Goal: Task Accomplishment & Management: Manage account settings

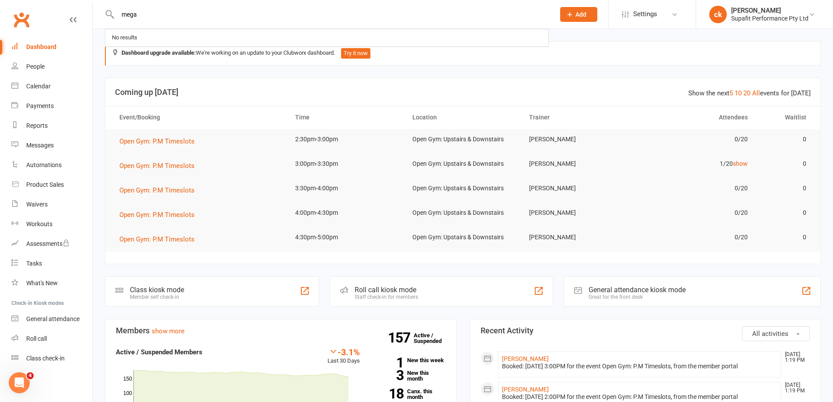
type input "megan"
click at [142, 14] on input "text" at bounding box center [332, 14] width 434 height 12
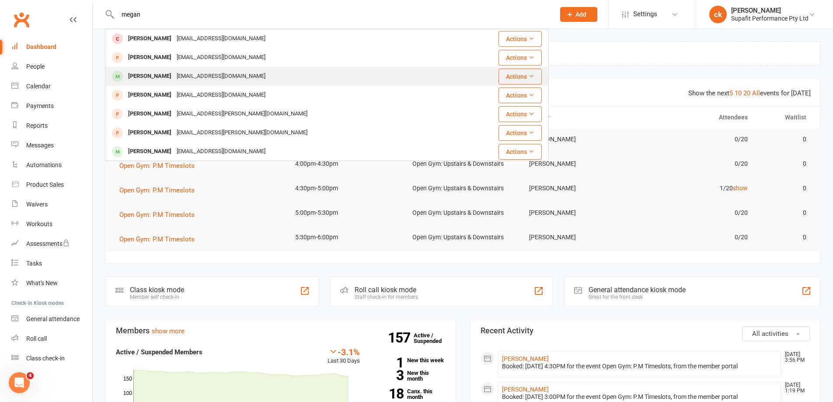
type input "megan"
click at [161, 72] on div "Megan Sweeney" at bounding box center [150, 76] width 49 height 13
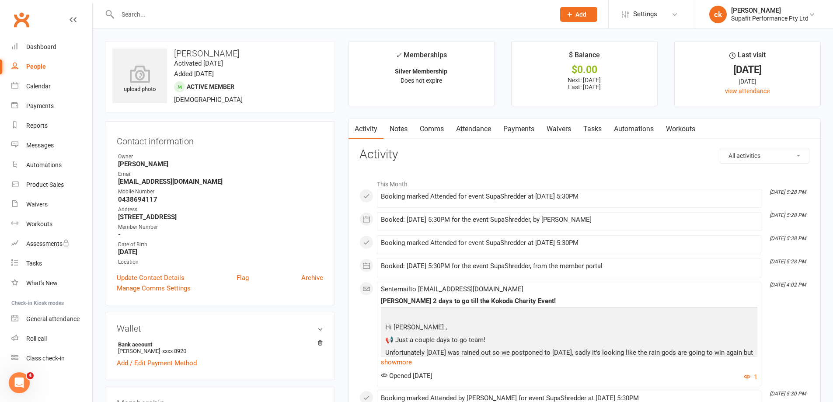
click at [526, 129] on link "Payments" at bounding box center [518, 129] width 43 height 20
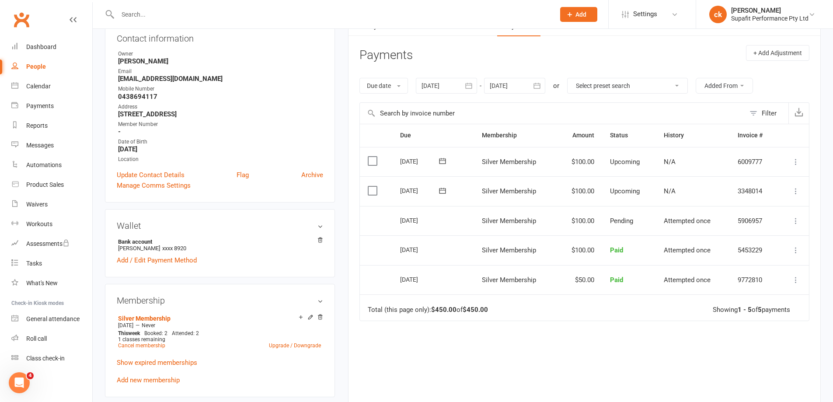
scroll to position [87, 0]
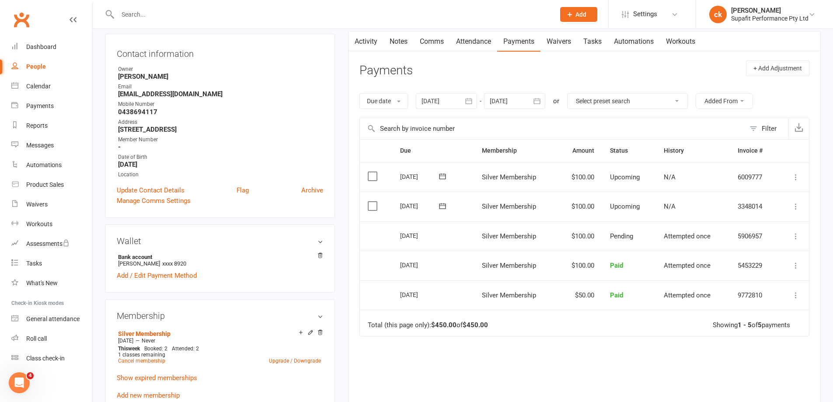
click at [447, 102] on div at bounding box center [446, 101] width 61 height 16
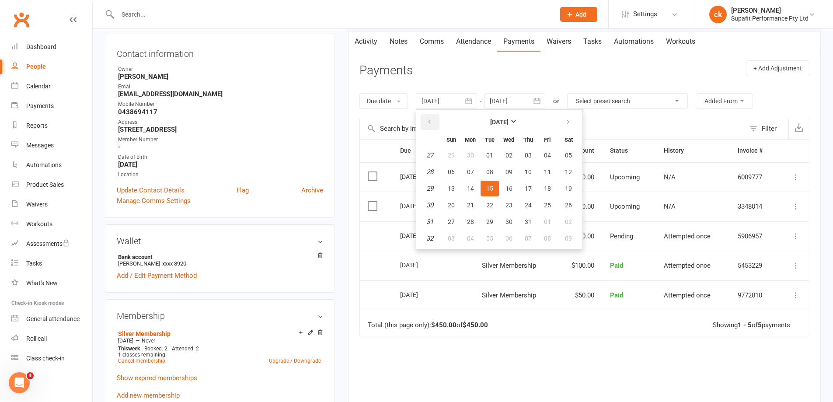
click at [431, 120] on icon "button" at bounding box center [429, 122] width 6 height 7
drag, startPoint x: 450, startPoint y: 154, endPoint x: 479, endPoint y: 182, distance: 40.8
click at [450, 154] on span "01" at bounding box center [451, 155] width 7 height 7
type input "01 Jun 2025"
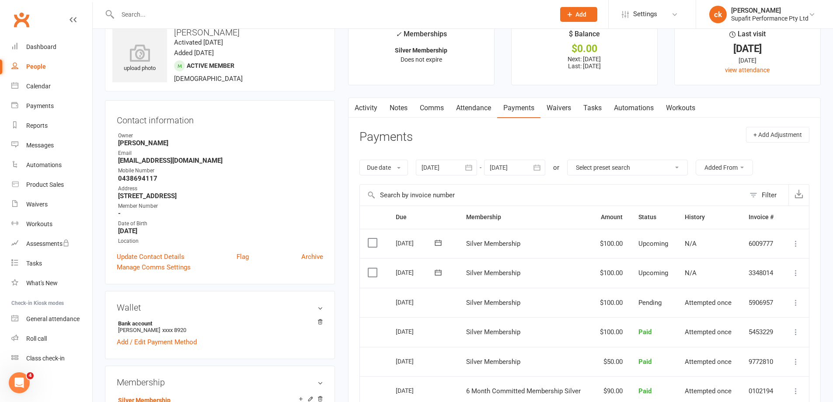
scroll to position [0, 0]
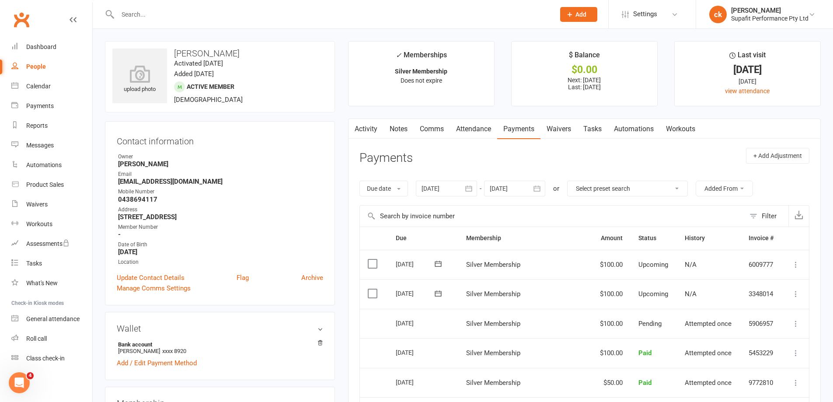
click at [226, 13] on input "text" at bounding box center [332, 14] width 434 height 12
click at [39, 42] on link "Dashboard" at bounding box center [51, 47] width 81 height 20
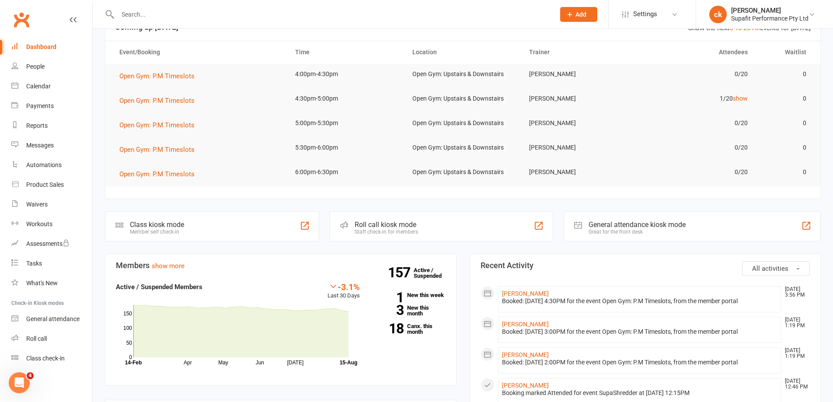
scroll to position [131, 0]
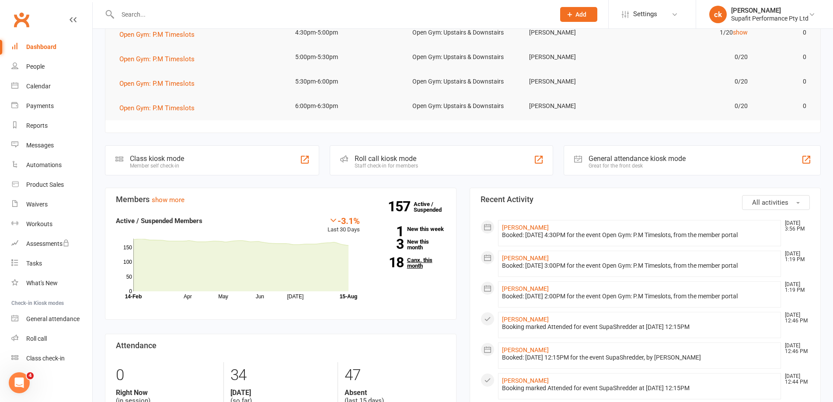
click at [408, 261] on link "18 Canx. this month" at bounding box center [409, 262] width 73 height 11
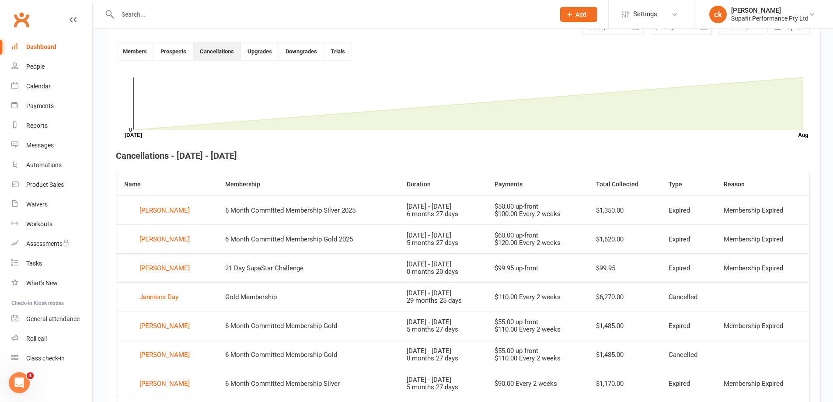
scroll to position [239, 0]
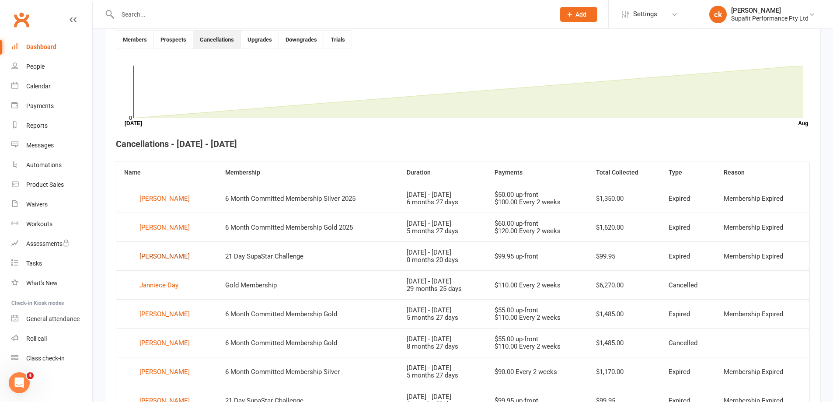
click at [172, 258] on div "Monica Borg" at bounding box center [165, 256] width 50 height 13
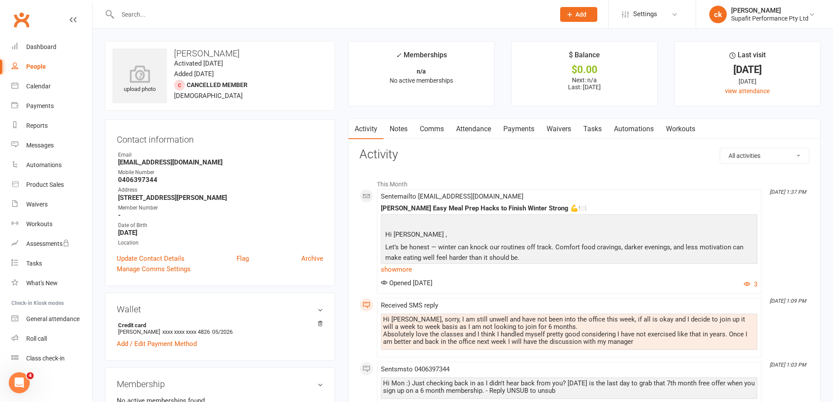
click at [436, 135] on link "Comms" at bounding box center [432, 129] width 36 height 20
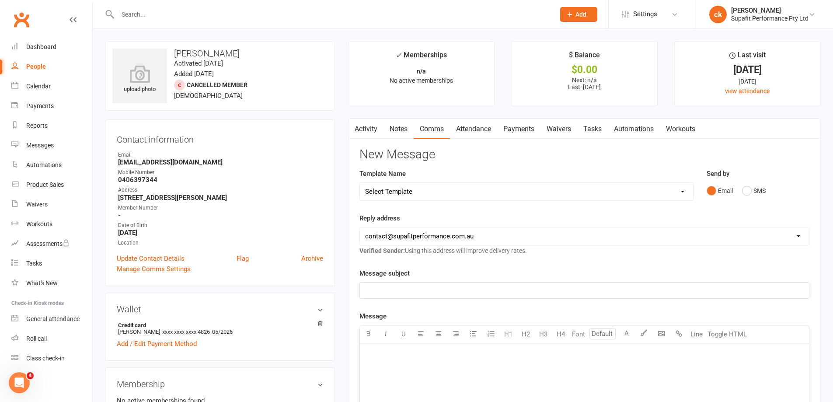
click at [363, 129] on link "Activity" at bounding box center [366, 129] width 35 height 20
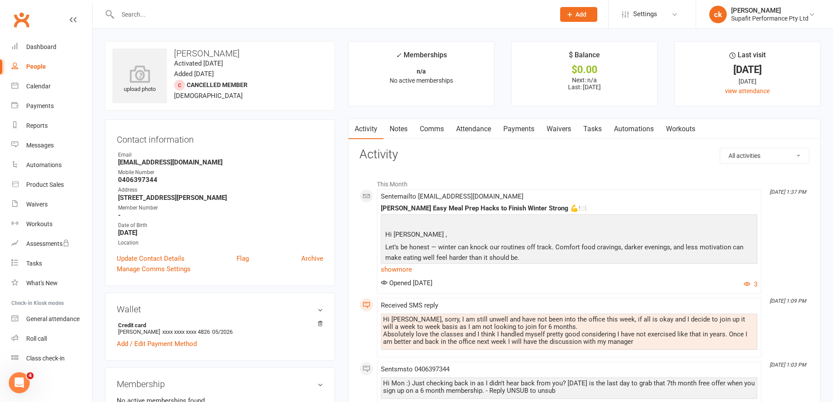
click at [431, 127] on link "Comms" at bounding box center [432, 129] width 36 height 20
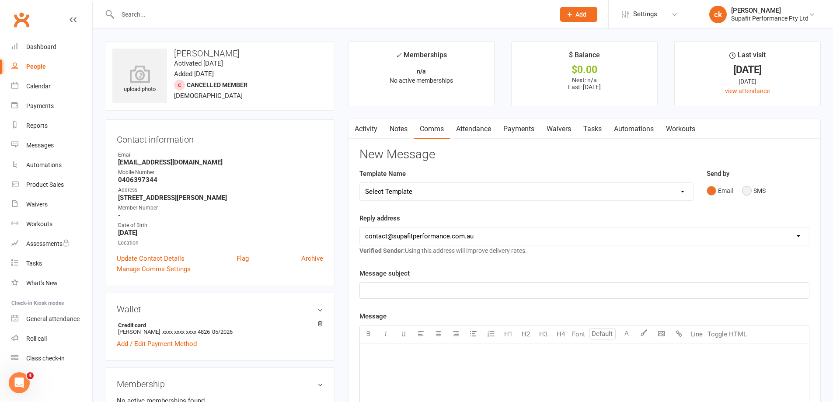
click at [750, 192] on button "SMS" at bounding box center [754, 190] width 24 height 17
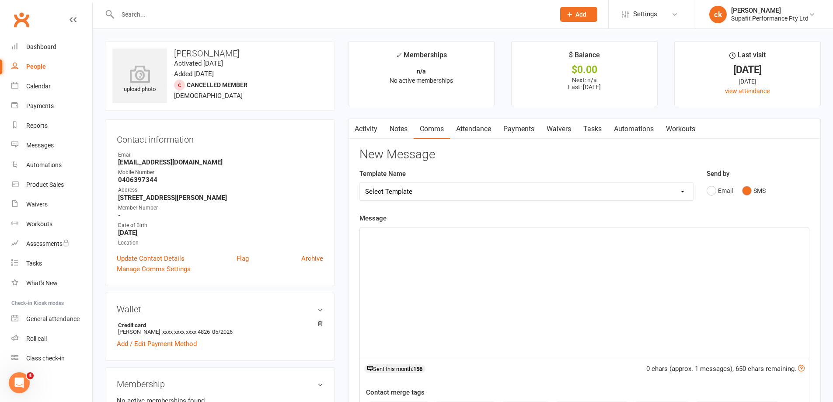
click at [433, 234] on p "﻿" at bounding box center [584, 235] width 439 height 10
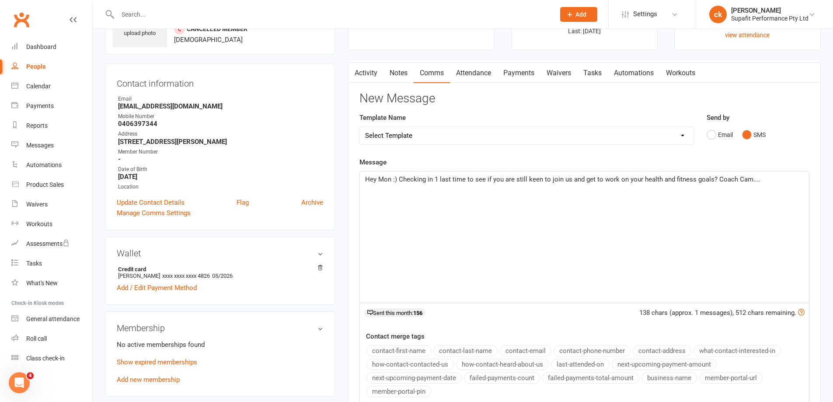
scroll to position [131, 0]
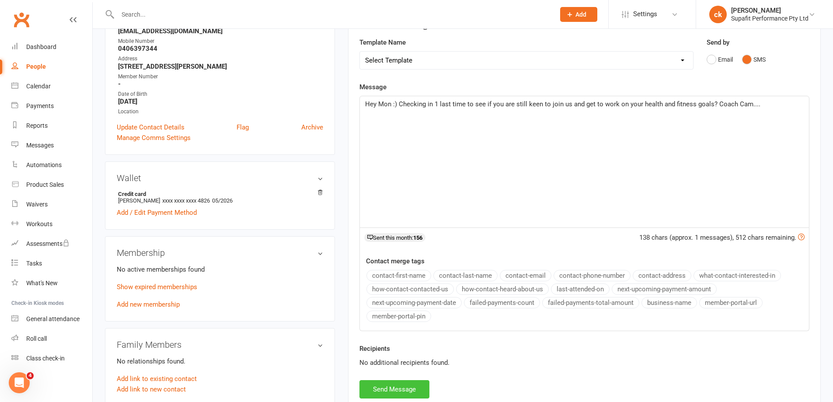
click at [402, 389] on button "Send Message" at bounding box center [394, 389] width 70 height 18
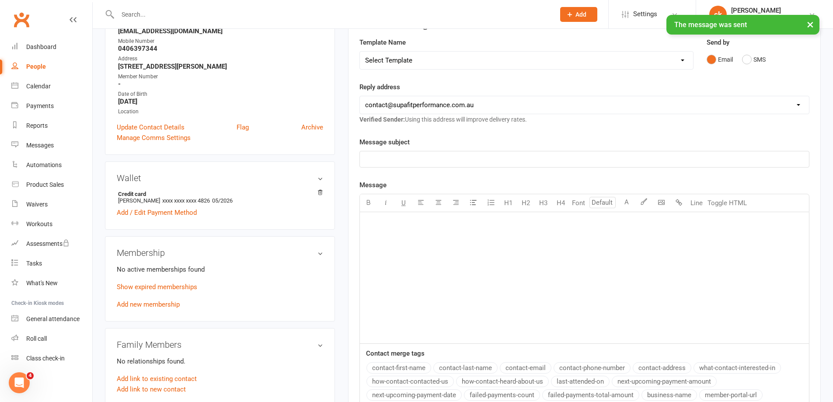
scroll to position [0, 0]
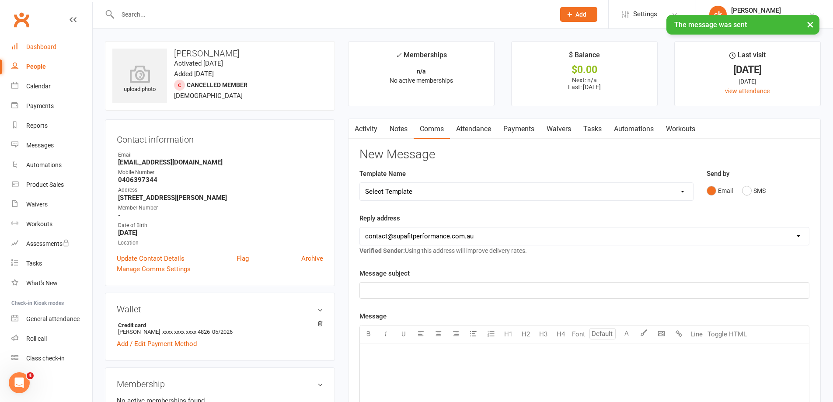
click at [40, 52] on link "Dashboard" at bounding box center [51, 47] width 81 height 20
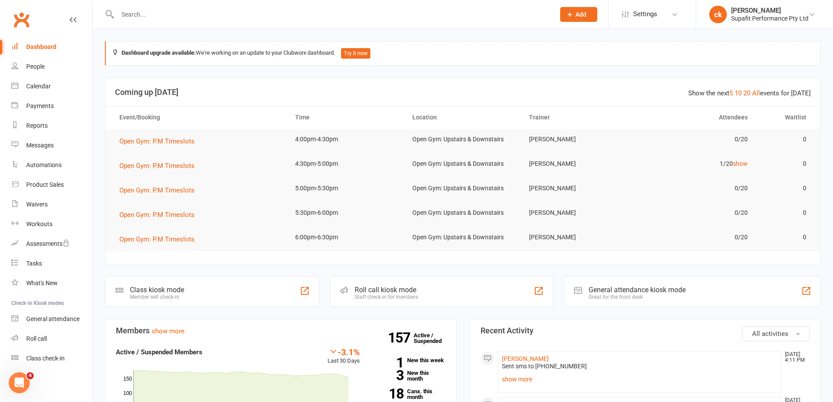
click at [38, 44] on div "Dashboard" at bounding box center [41, 46] width 30 height 7
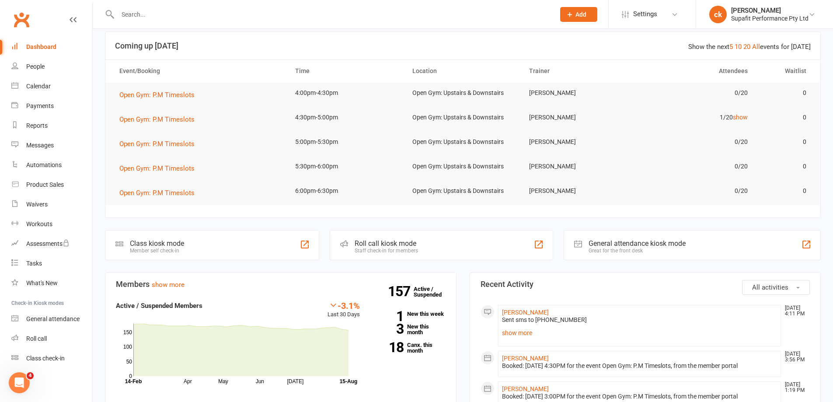
scroll to position [87, 0]
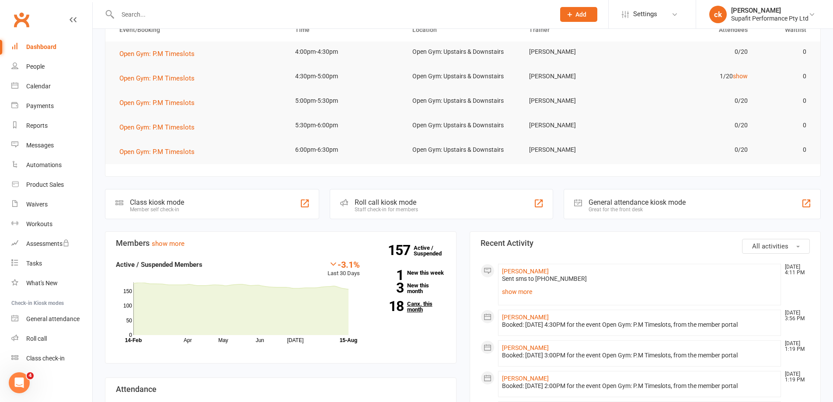
click at [418, 311] on link "18 Canx. this month" at bounding box center [409, 306] width 73 height 11
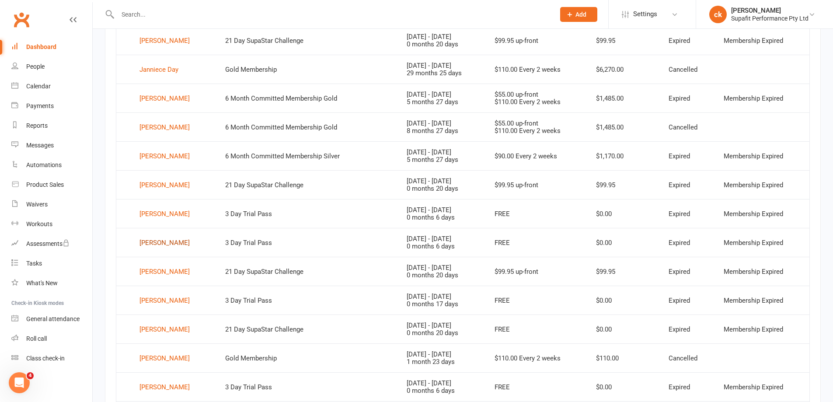
scroll to position [501, 0]
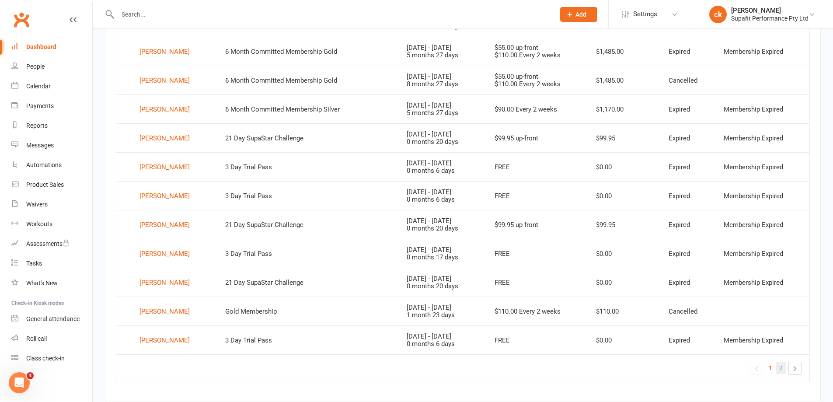
click at [785, 366] on link "2" at bounding box center [781, 368] width 10 height 12
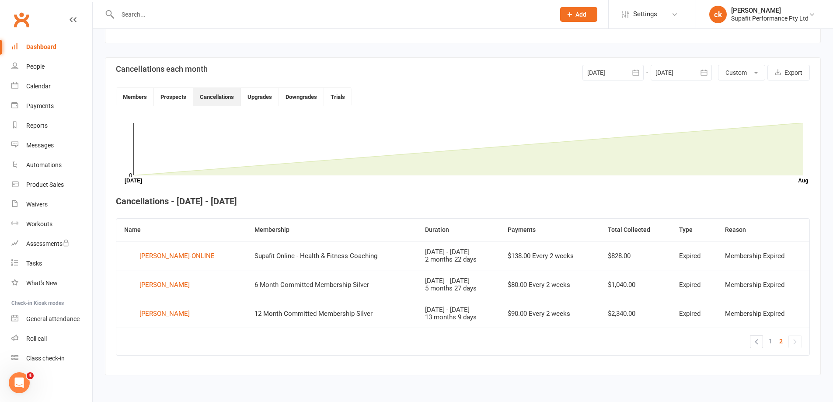
scroll to position [181, 0]
click at [768, 344] on link "1" at bounding box center [770, 341] width 10 height 12
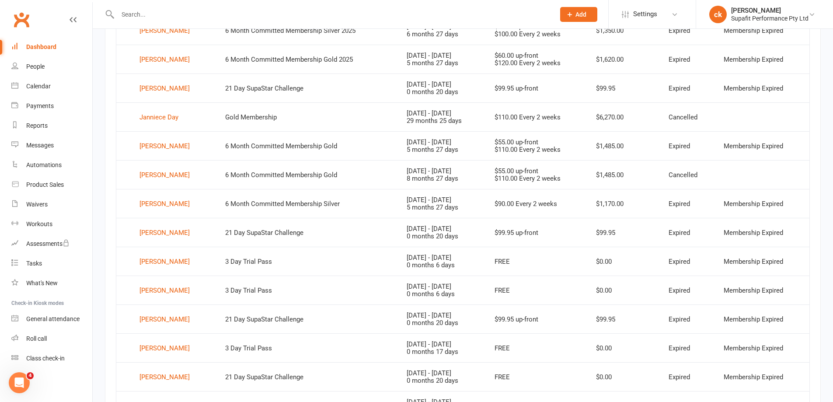
scroll to position [488, 0]
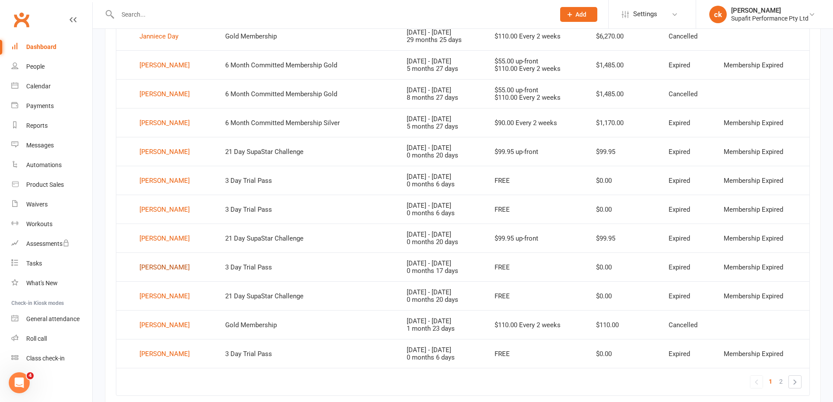
click at [155, 269] on div "Nandhini Ramachandran" at bounding box center [165, 267] width 50 height 13
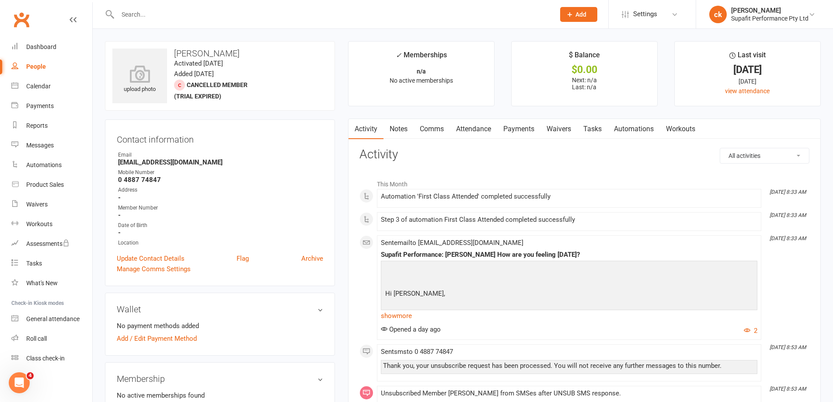
click at [632, 129] on link "Automations" at bounding box center [634, 129] width 52 height 20
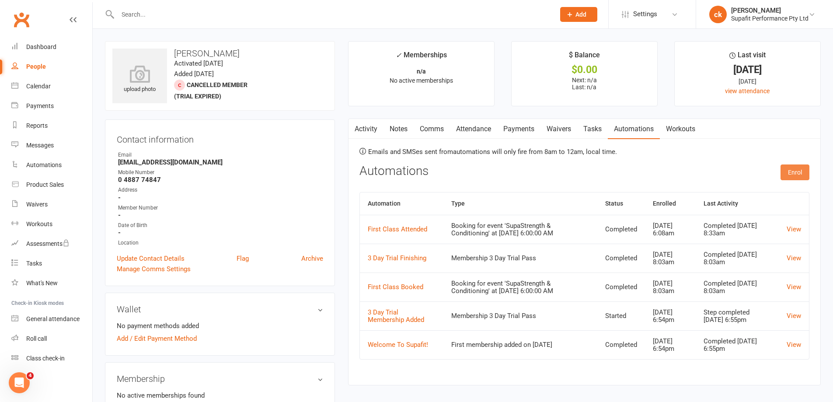
click at [794, 174] on button "Enrol" at bounding box center [795, 172] width 29 height 16
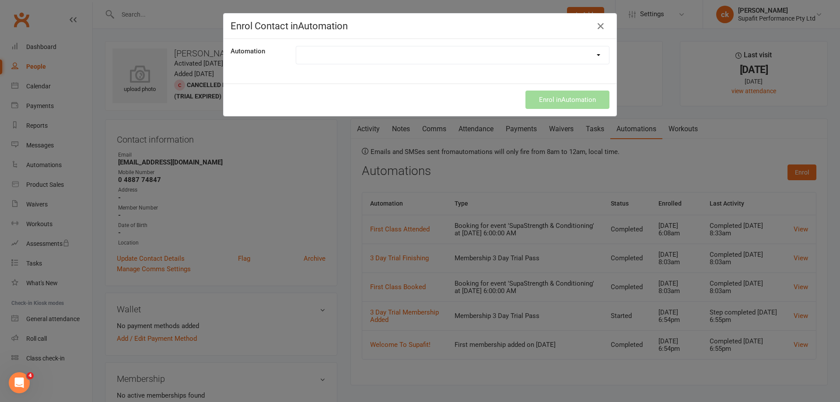
drag, startPoint x: 323, startPoint y: 59, endPoint x: 328, endPoint y: 62, distance: 6.5
click at [323, 59] on select "21 Day Challenge 21 Day SupaStar Challenge 21 Day Supastar Finishing 28 Day Kic…" at bounding box center [452, 54] width 313 height 17
select select "2251"
click at [296, 46] on select "21 Day Challenge 21 Day SupaStar Challenge 21 Day Supastar Finishing 28 Day Kic…" at bounding box center [452, 54] width 313 height 17
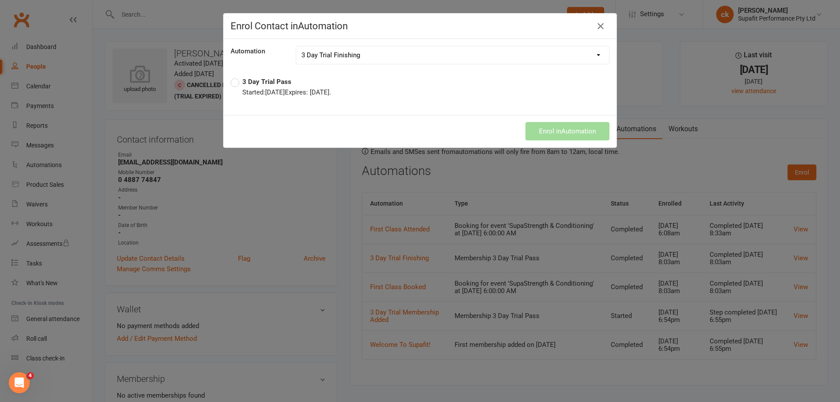
drag, startPoint x: 234, startPoint y: 80, endPoint x: 297, endPoint y: 98, distance: 65.8
click at [239, 83] on label "3 Day Trial Pass Started: Jul 23, 2025 Expires: Aug 09, 2025 ." at bounding box center [280, 87] width 101 height 21
click at [248, 86] on label "3 Day Trial Pass Started: Jul 23, 2025 Expires: Aug 09, 2025 ." at bounding box center [280, 87] width 101 height 21
click at [233, 82] on label "3 Day Trial Pass Started: Jul 23, 2025 Expires: Aug 09, 2025 ." at bounding box center [280, 87] width 101 height 21
click at [230, 83] on label "3 Day Trial Pass Started: Jul 23, 2025 Expires: Aug 09, 2025 ." at bounding box center [280, 87] width 101 height 21
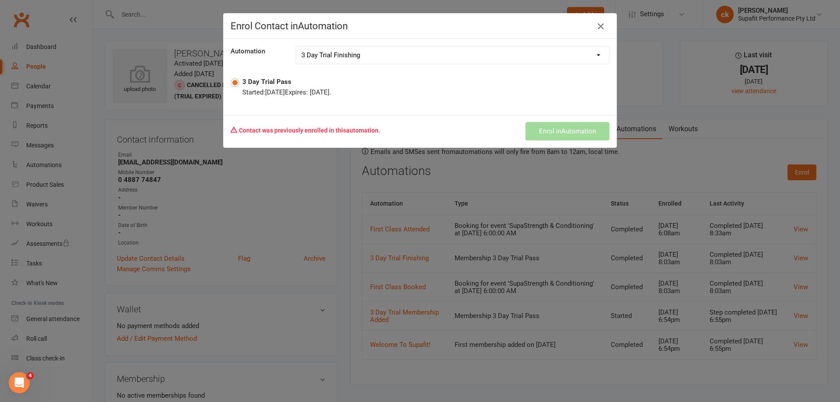
drag, startPoint x: 596, startPoint y: 28, endPoint x: 598, endPoint y: 88, distance: 59.9
click at [596, 28] on icon "button" at bounding box center [600, 26] width 10 height 10
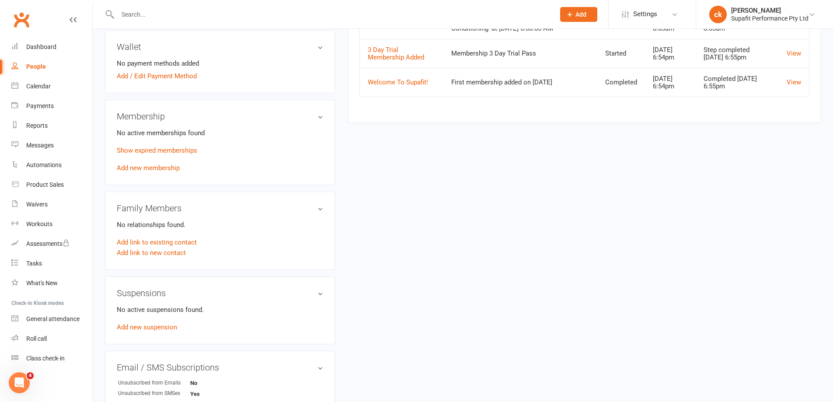
scroll to position [306, 0]
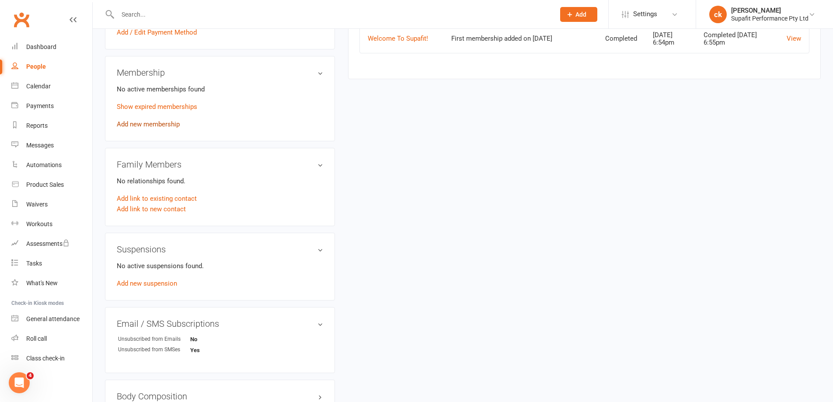
click at [152, 128] on link "Add new membership" at bounding box center [148, 124] width 63 height 8
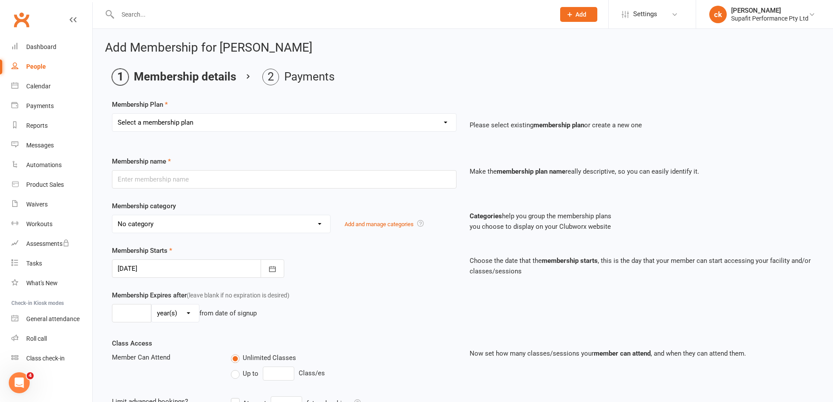
drag, startPoint x: 201, startPoint y: 123, endPoint x: 206, endPoint y: 126, distance: 5.7
click at [201, 123] on select "Select a membership plan Create new Membership Plan Personal Training SupaKids …" at bounding box center [284, 122] width 344 height 17
select select "4"
click at [112, 114] on select "Select a membership plan Create new Membership Plan Personal Training SupaKids …" at bounding box center [284, 122] width 344 height 17
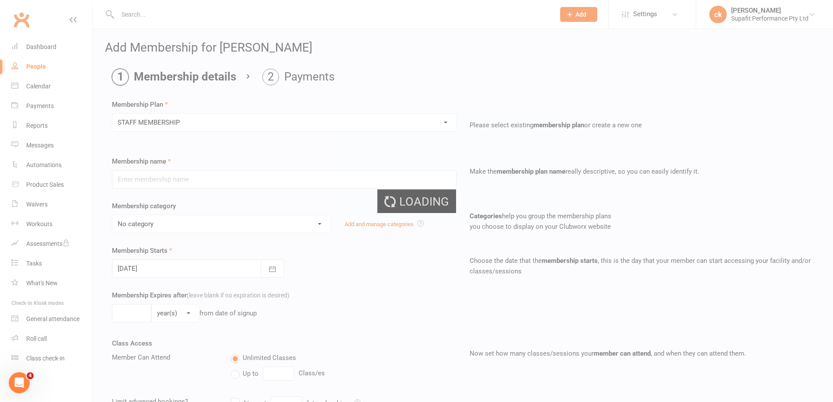
type input "STAFF MEMBERSHIP"
select select "22"
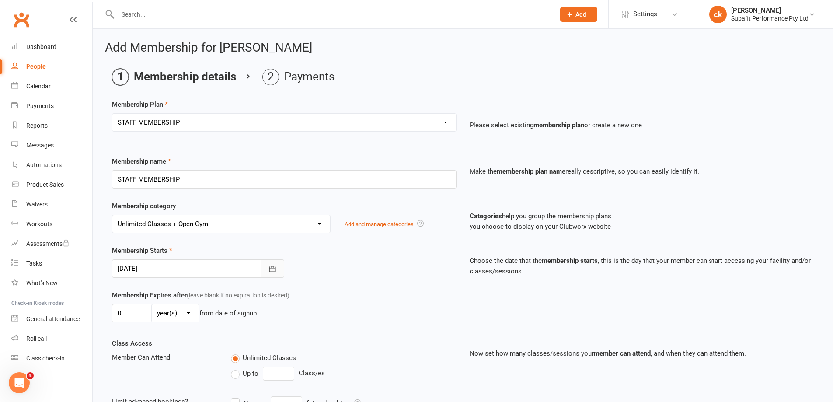
click at [273, 272] on icon "button" at bounding box center [272, 269] width 9 height 9
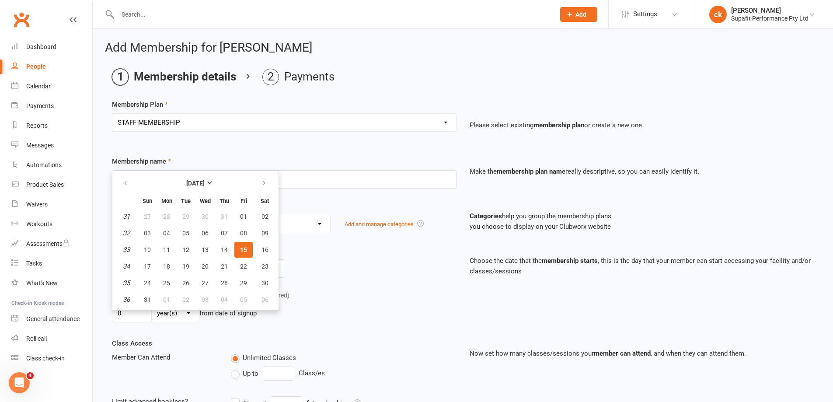
drag, startPoint x: 245, startPoint y: 248, endPoint x: 264, endPoint y: 254, distance: 19.1
click at [246, 248] on span "15" at bounding box center [243, 249] width 7 height 7
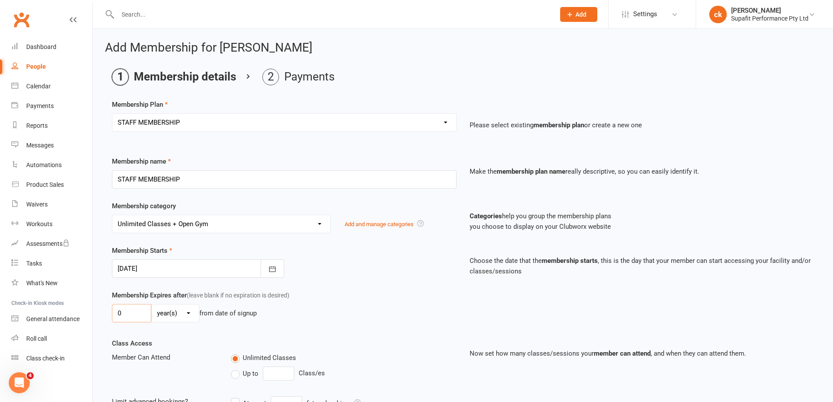
drag, startPoint x: 117, startPoint y: 313, endPoint x: 97, endPoint y: 318, distance: 20.7
click at [98, 318] on div "Add Membership for Nandhini Ramachandran Membership details Payments Membership…" at bounding box center [463, 286] width 740 height 514
type input "1"
click at [164, 318] on select "day(s) week(s) month(s) year(s)" at bounding box center [175, 312] width 47 height 17
select select "0"
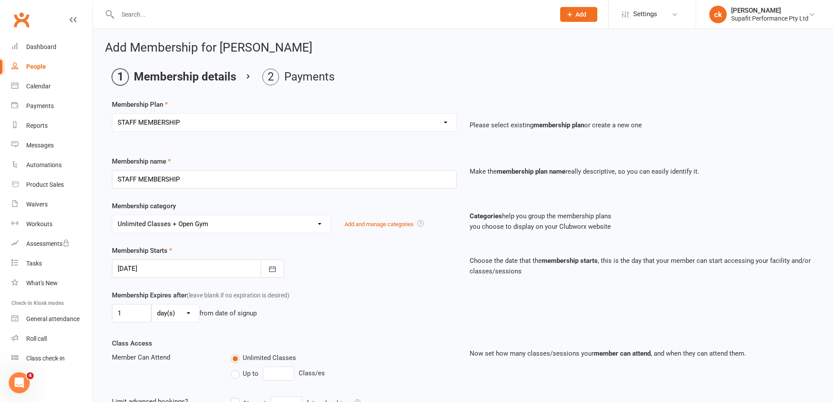
click at [152, 304] on select "day(s) week(s) month(s) year(s)" at bounding box center [175, 312] width 47 height 17
click at [357, 315] on div "1 day(s) week(s) month(s) year(s) from date of signup" at bounding box center [284, 313] width 345 height 18
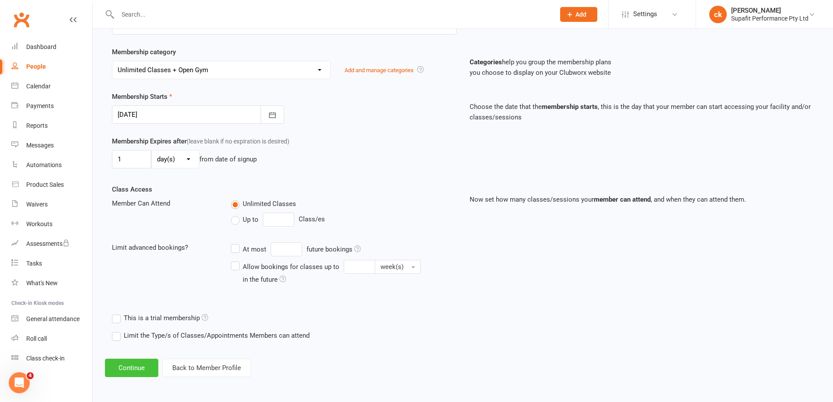
click at [136, 367] on button "Continue" at bounding box center [131, 368] width 53 height 18
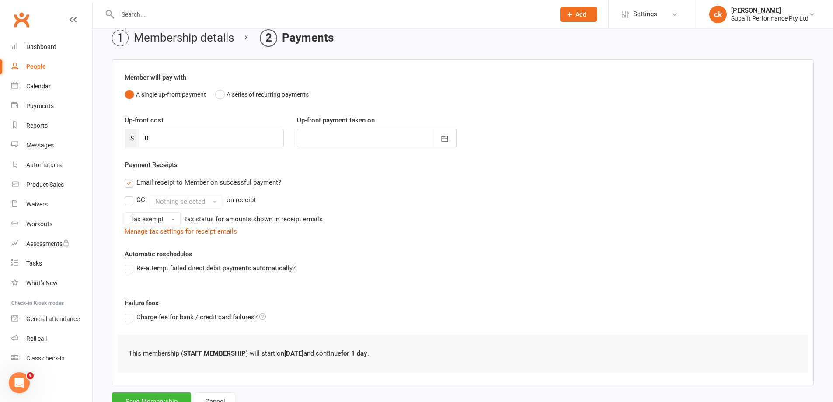
scroll to position [74, 0]
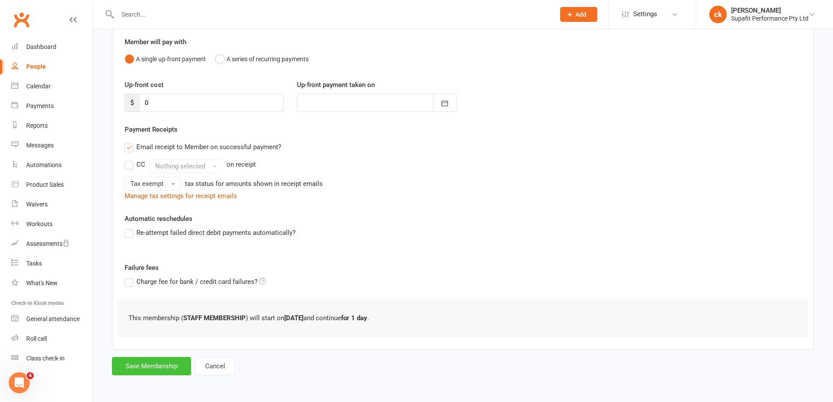
click at [162, 367] on button "Save Membership" at bounding box center [151, 366] width 79 height 18
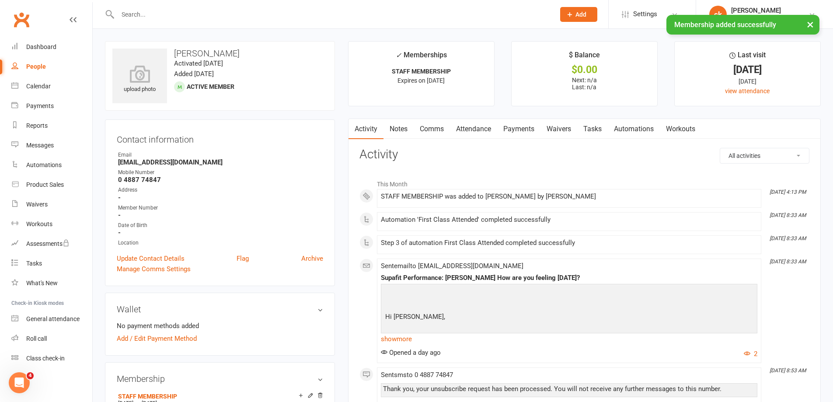
click at [636, 129] on link "Automations" at bounding box center [634, 129] width 52 height 20
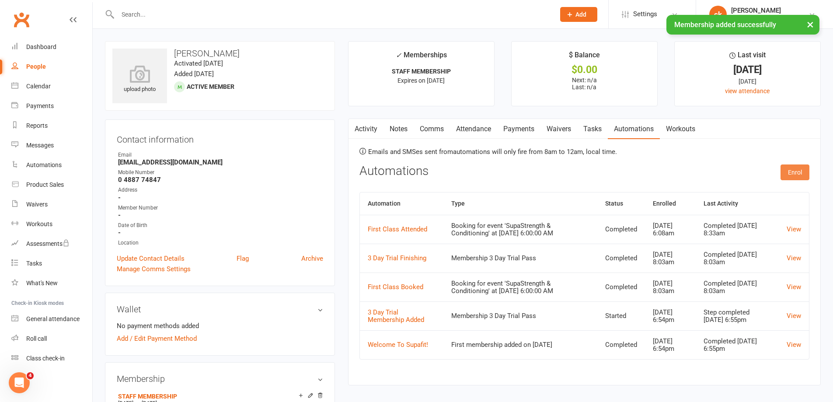
click at [796, 170] on button "Enrol" at bounding box center [795, 172] width 29 height 16
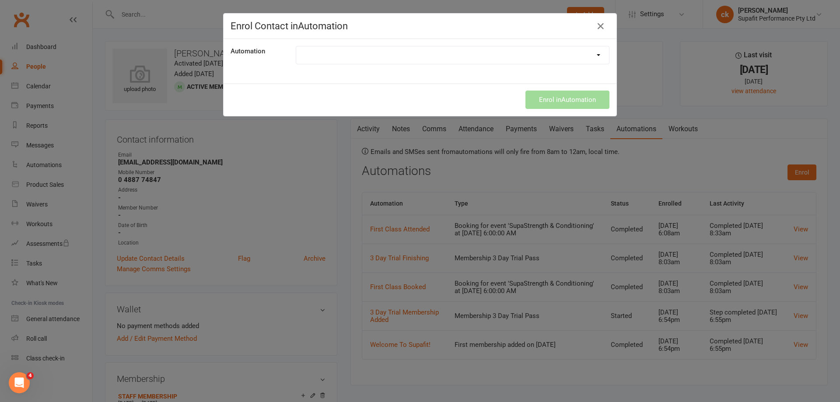
click at [304, 59] on select "21 Day Challenge 21 Day SupaStar Challenge 21 Day Supastar Finishing 28 Day Kic…" at bounding box center [452, 54] width 313 height 17
select select "2251"
click at [296, 46] on select "21 Day Challenge 21 Day SupaStar Challenge 21 Day Supastar Finishing 28 Day Kic…" at bounding box center [452, 54] width 313 height 17
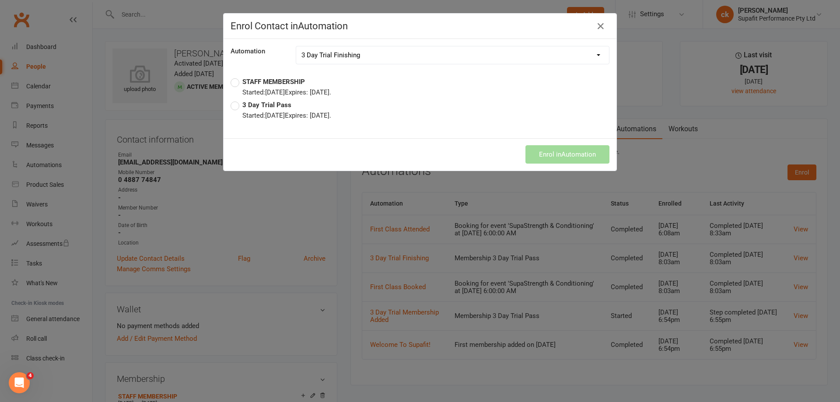
click at [233, 83] on label "STAFF MEMBERSHIP Started: Aug 15, 2025 Expires: Aug 15, 2025 ." at bounding box center [280, 87] width 101 height 21
click at [571, 150] on button "Enrol in Automation" at bounding box center [567, 154] width 84 height 18
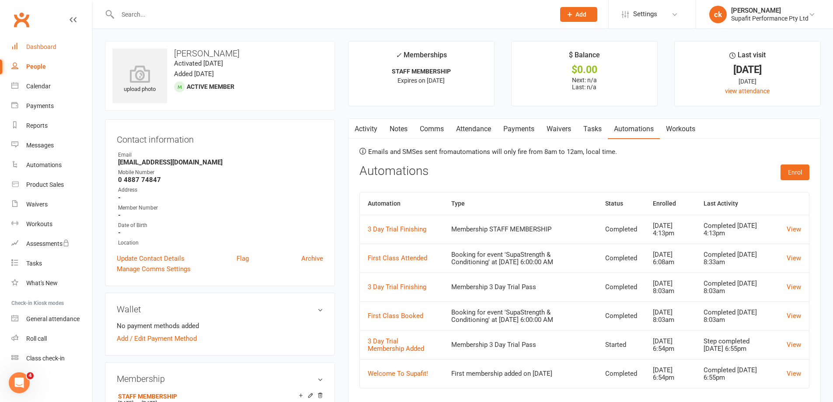
click at [38, 46] on div "Dashboard" at bounding box center [41, 46] width 30 height 7
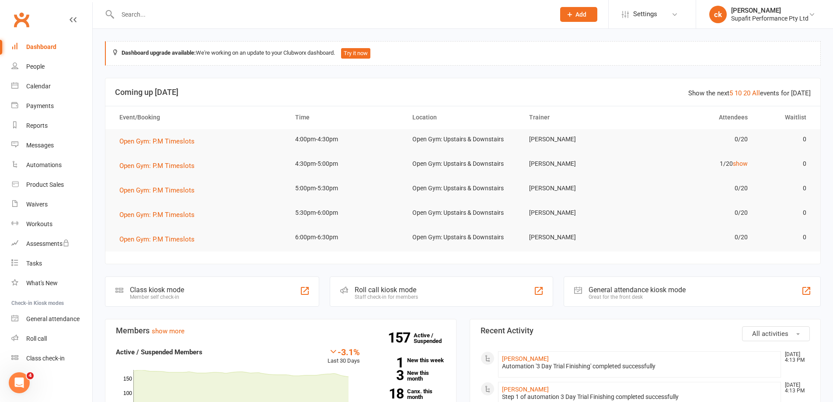
scroll to position [87, 0]
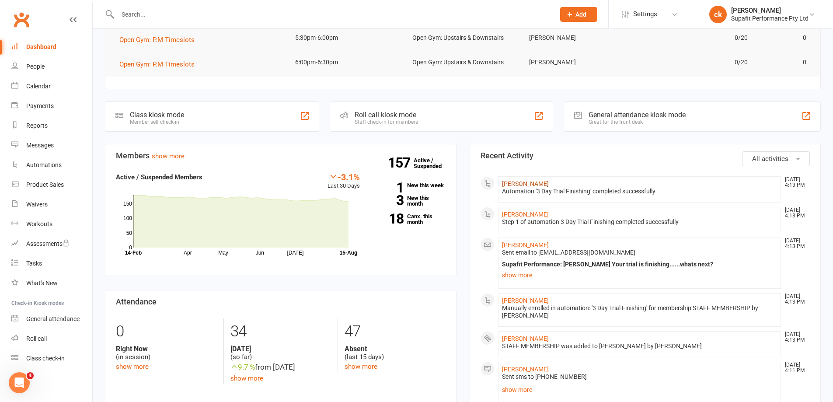
click at [518, 184] on link "[PERSON_NAME]" at bounding box center [525, 183] width 47 height 7
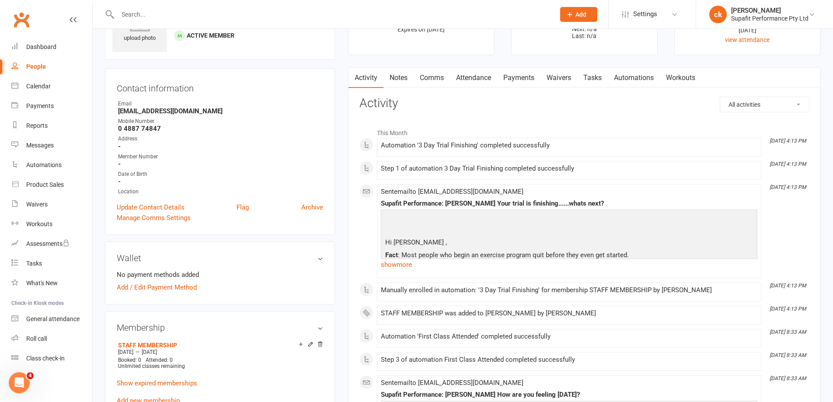
scroll to position [87, 0]
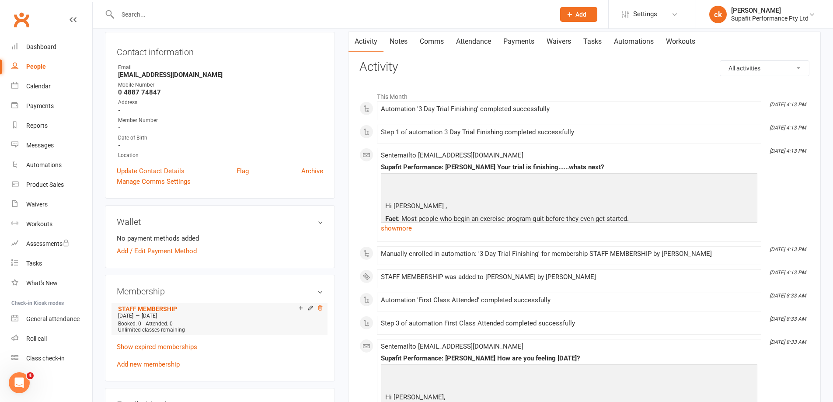
click at [321, 309] on icon at bounding box center [320, 307] width 4 height 5
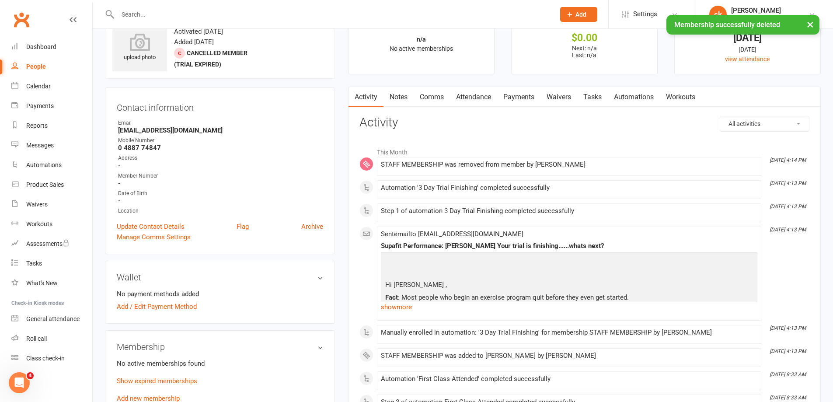
scroll to position [0, 0]
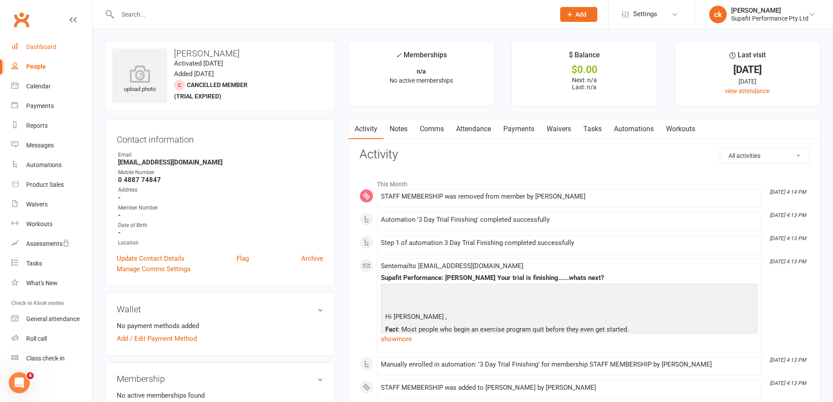
click at [42, 43] on link "Dashboard" at bounding box center [51, 47] width 81 height 20
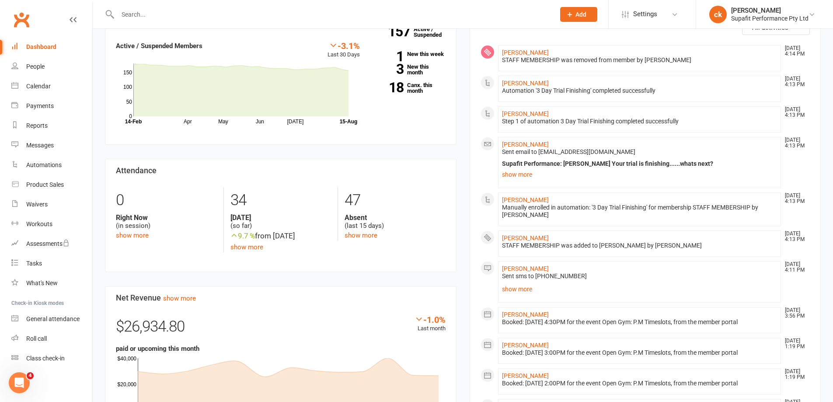
scroll to position [262, 0]
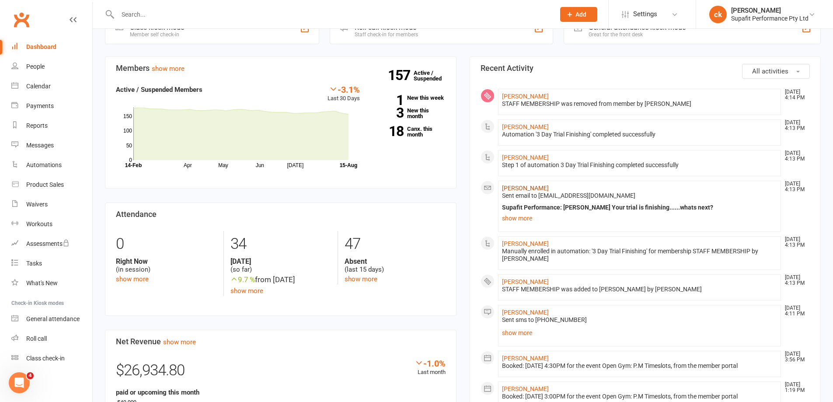
click at [529, 188] on link "Nandhini Ramachandran" at bounding box center [525, 188] width 47 height 7
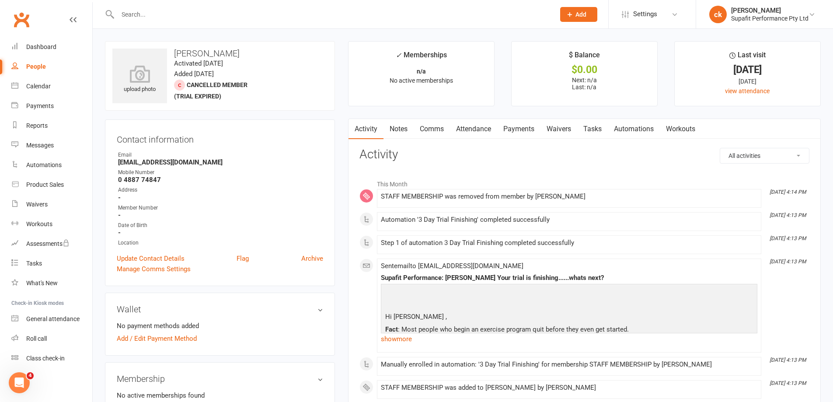
click at [435, 130] on link "Comms" at bounding box center [432, 129] width 36 height 20
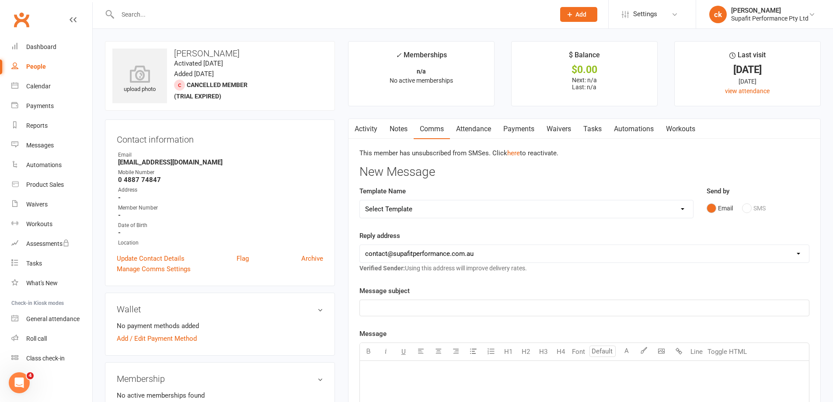
click at [749, 212] on div "Email SMS" at bounding box center [758, 208] width 103 height 17
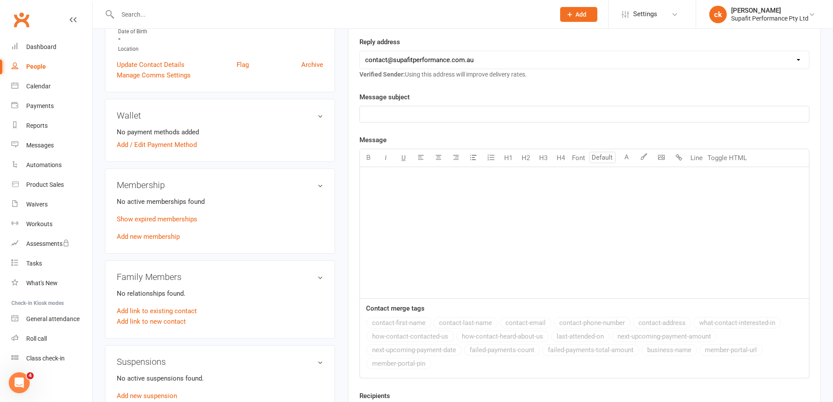
scroll to position [87, 0]
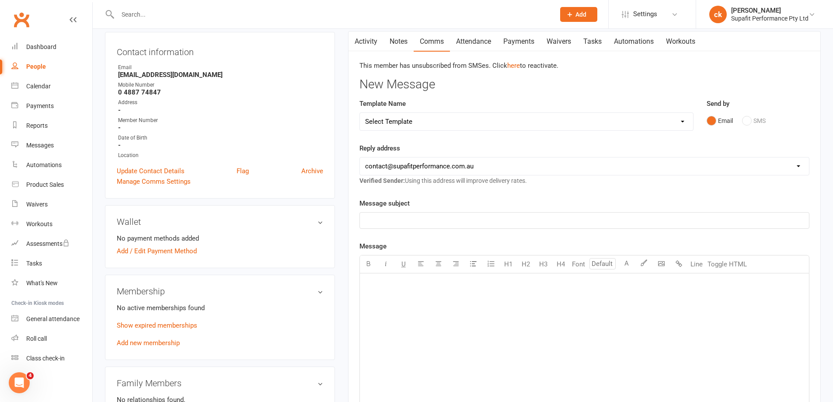
click at [361, 41] on link "Activity" at bounding box center [366, 41] width 35 height 20
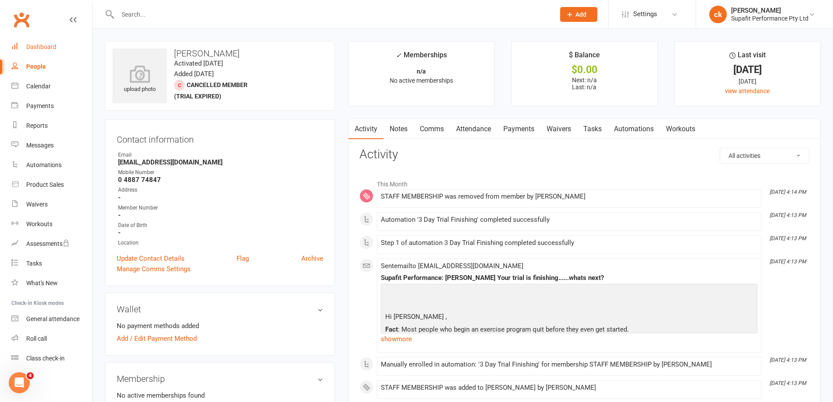
click at [47, 53] on link "Dashboard" at bounding box center [51, 47] width 81 height 20
